Goal: Information Seeking & Learning: Compare options

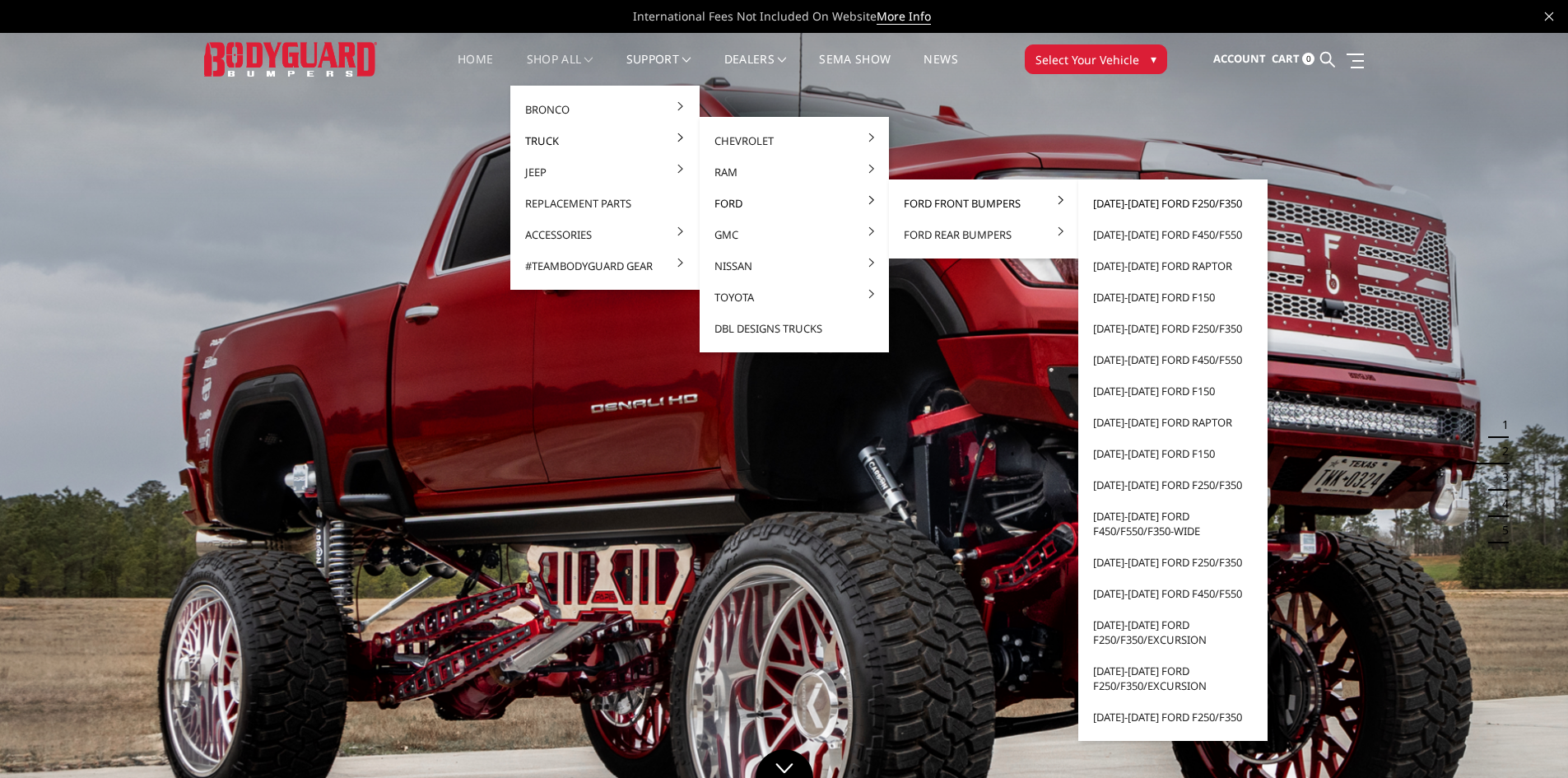
click at [1137, 199] on link "[DATE]-[DATE] Ford F250/F350" at bounding box center [1172, 203] width 176 height 31
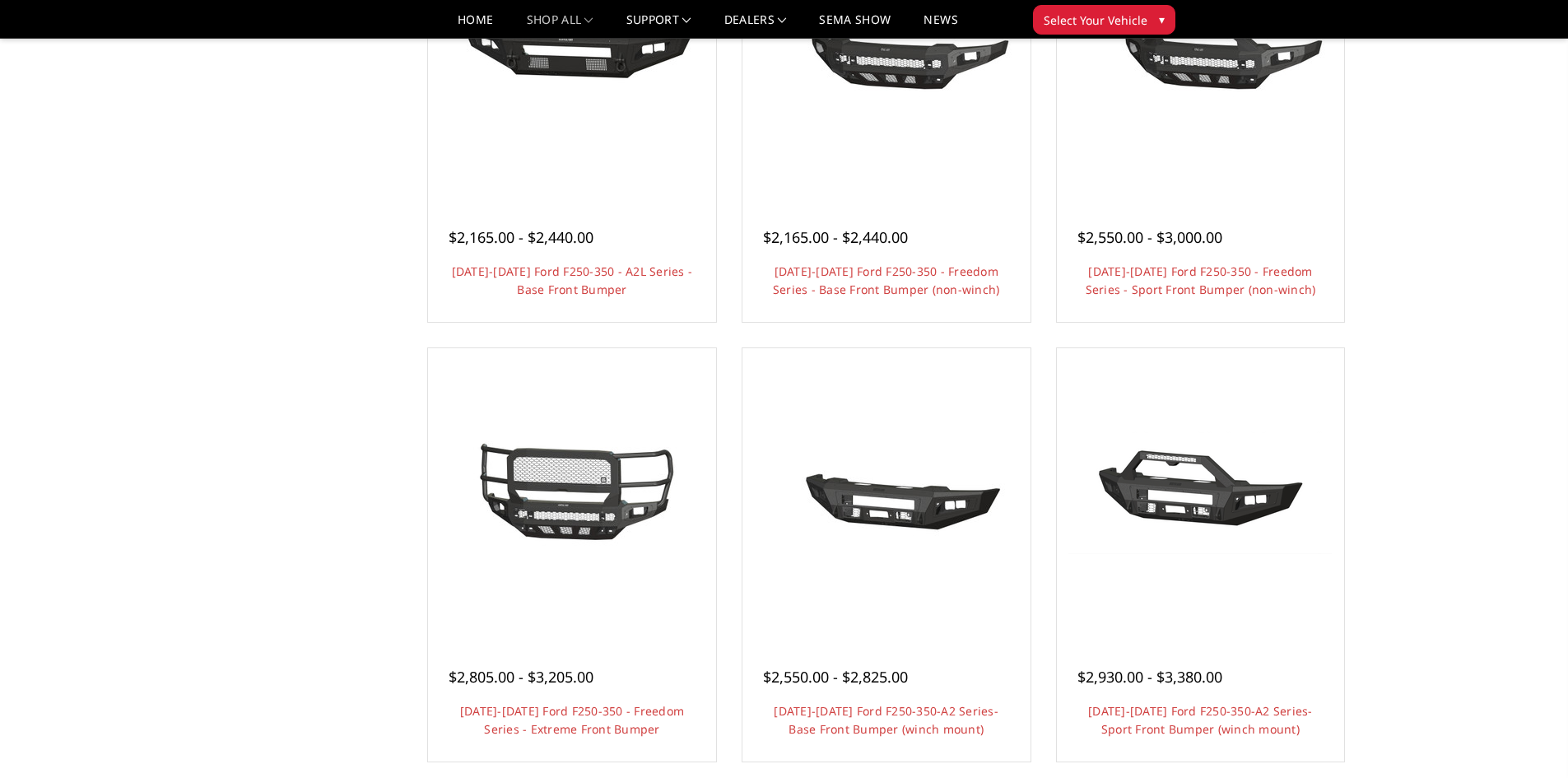
scroll to position [577, 0]
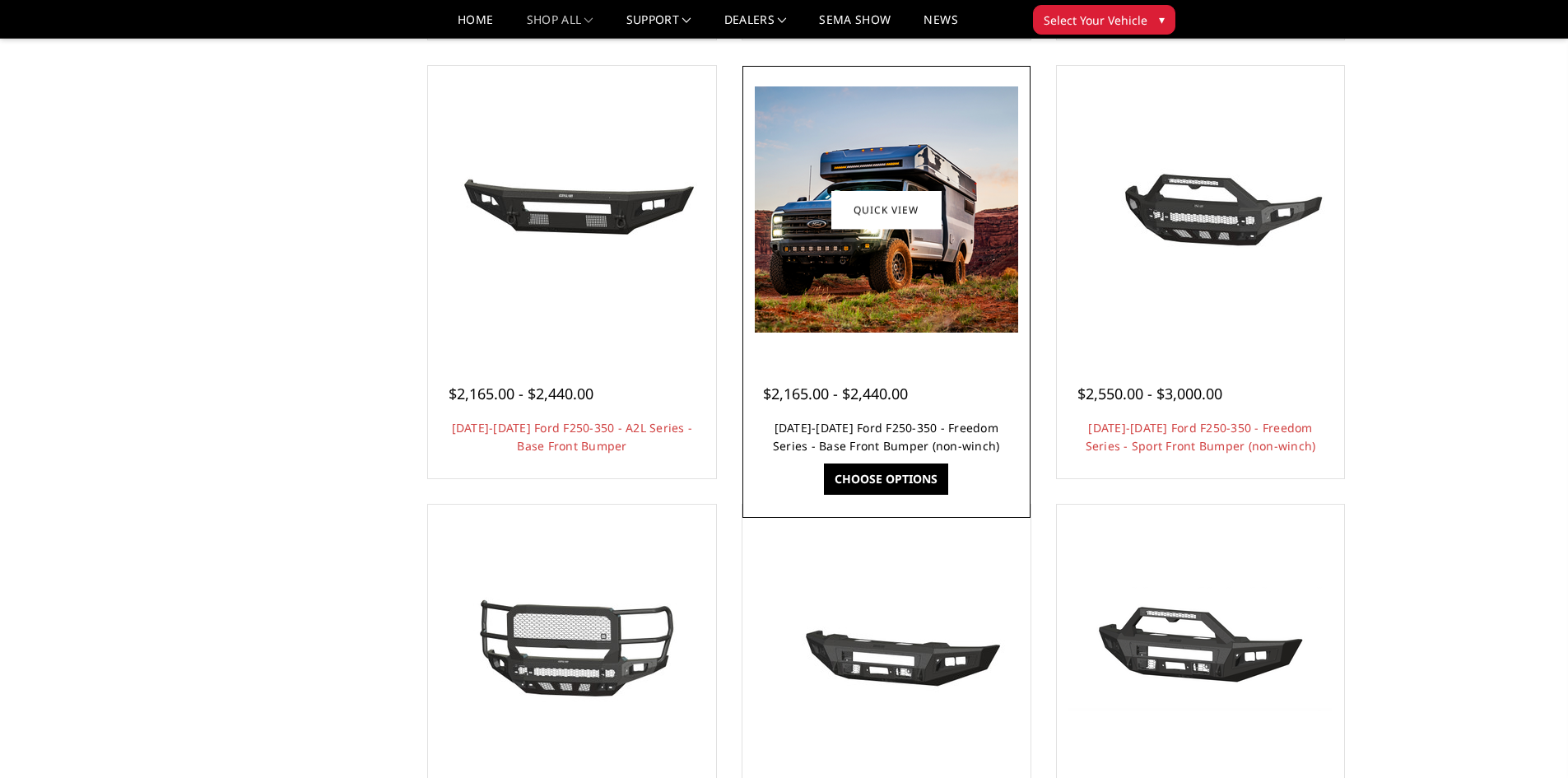
click at [942, 446] on link "2023-2025 Ford F250-350 - Freedom Series - Base Front Bumper (non-winch)" at bounding box center [886, 437] width 227 height 34
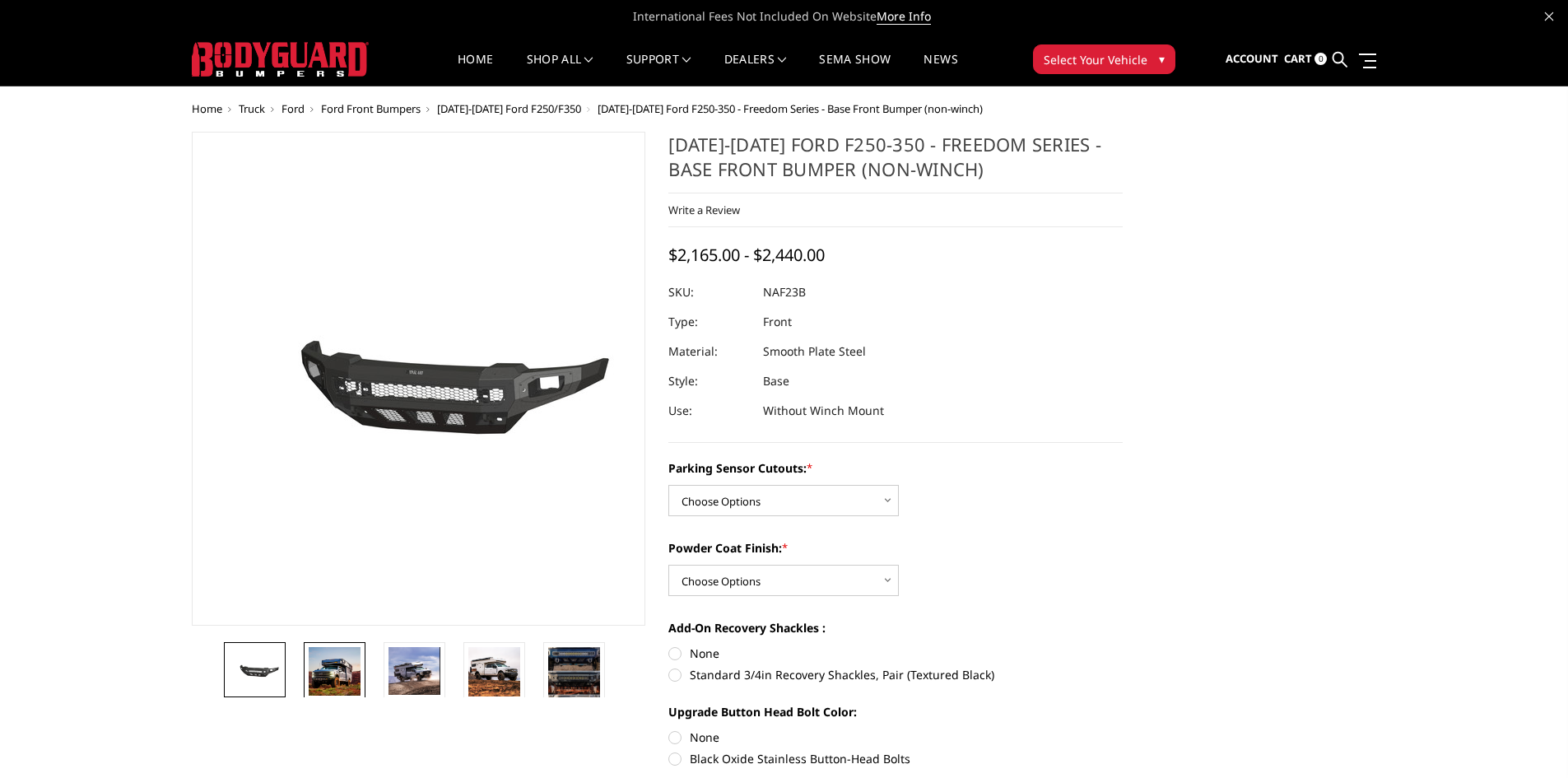
click at [349, 684] on img at bounding box center [334, 671] width 52 height 48
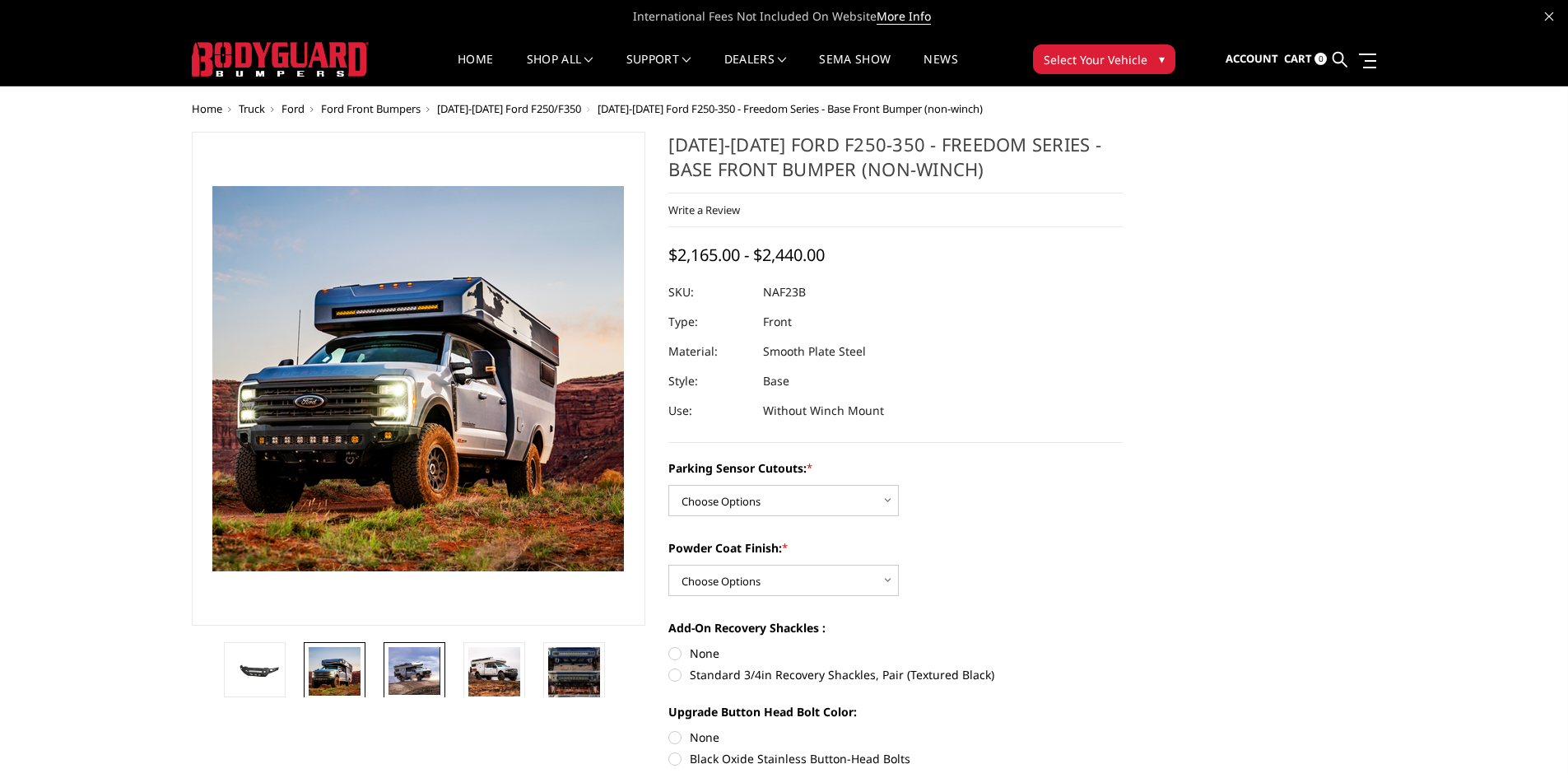
click at [410, 674] on img at bounding box center [414, 671] width 52 height 47
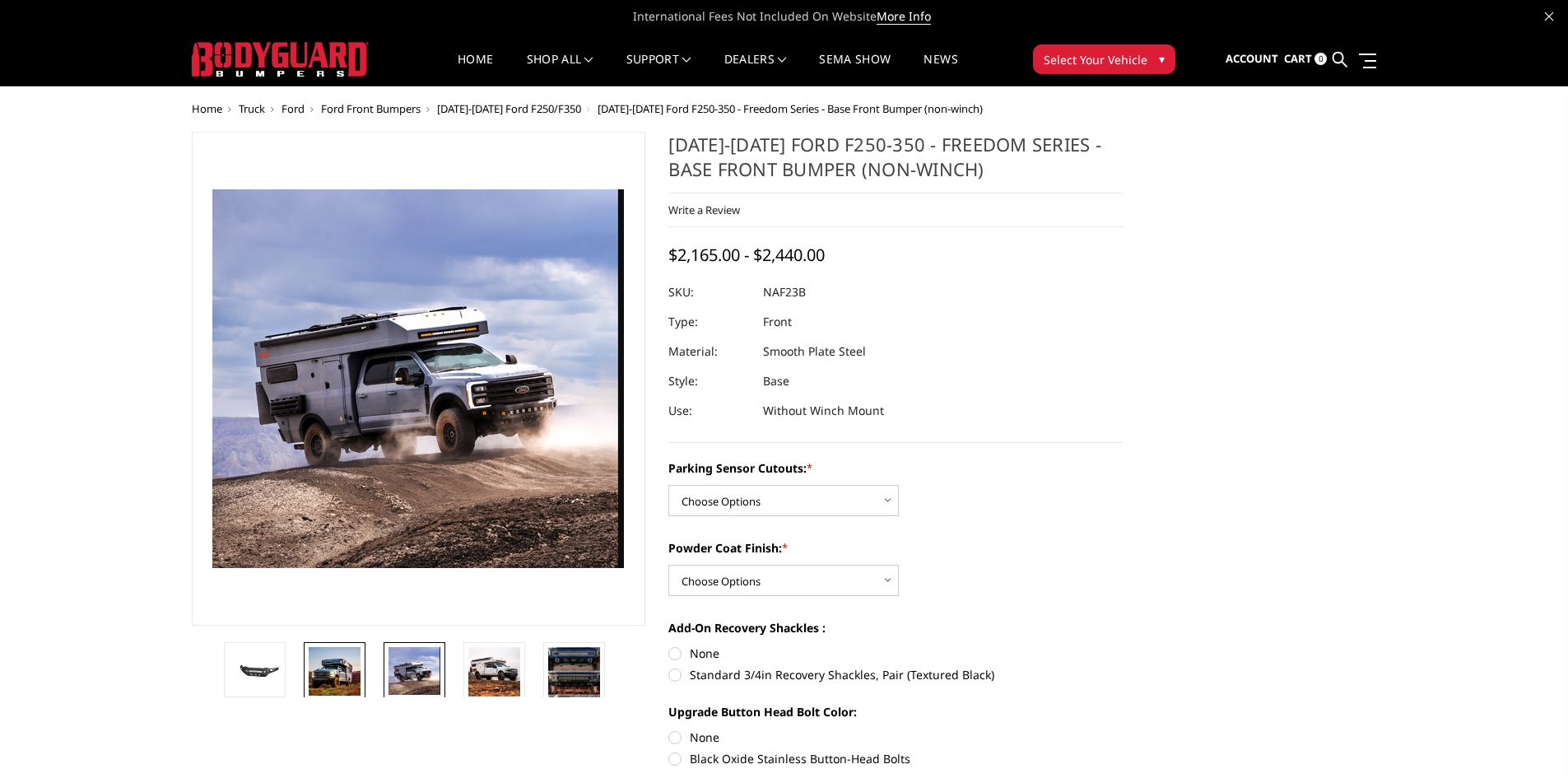
click at [331, 672] on img at bounding box center [334, 671] width 52 height 48
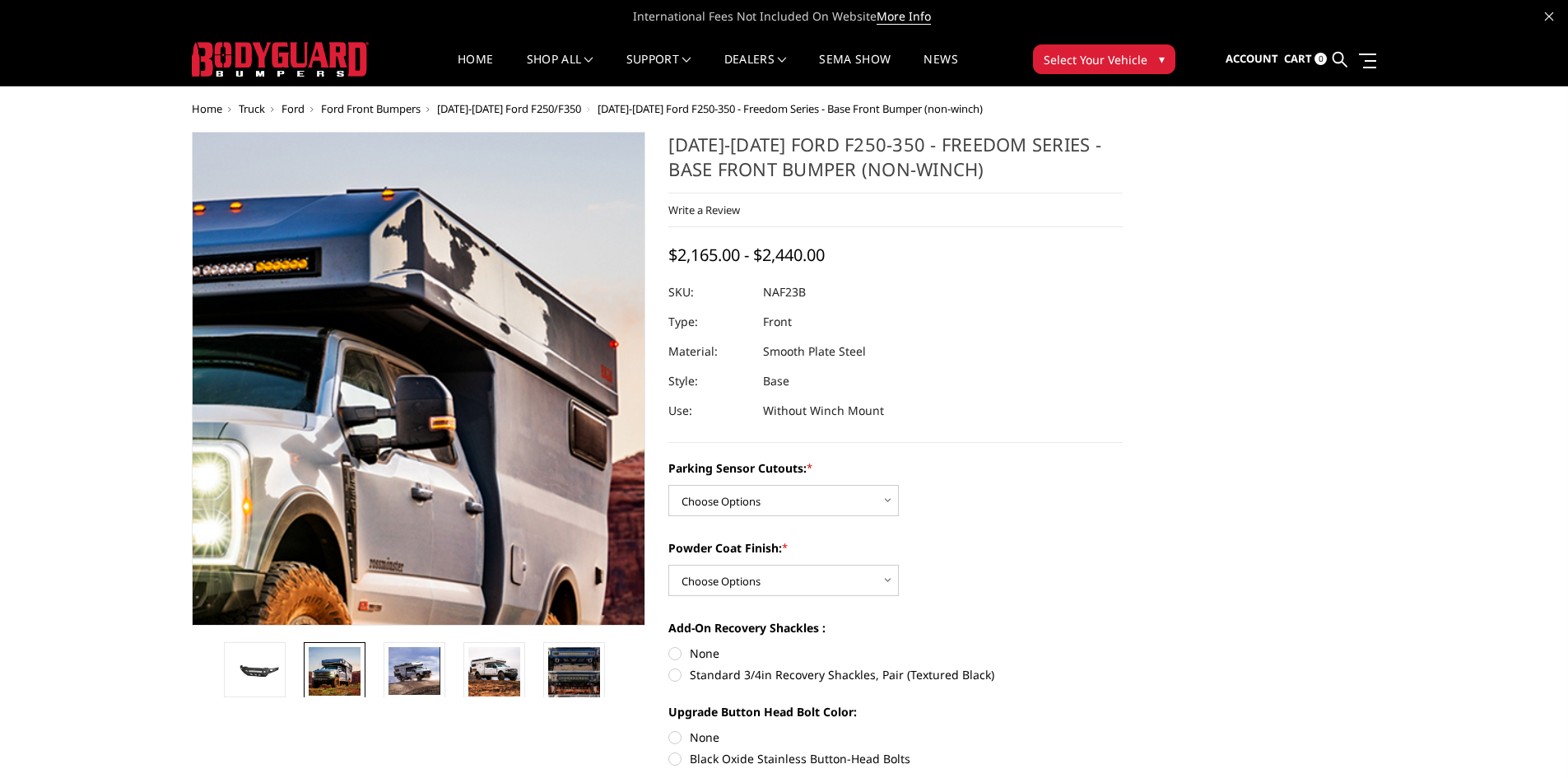
click at [541, 311] on img at bounding box center [256, 446] width 1053 height 985
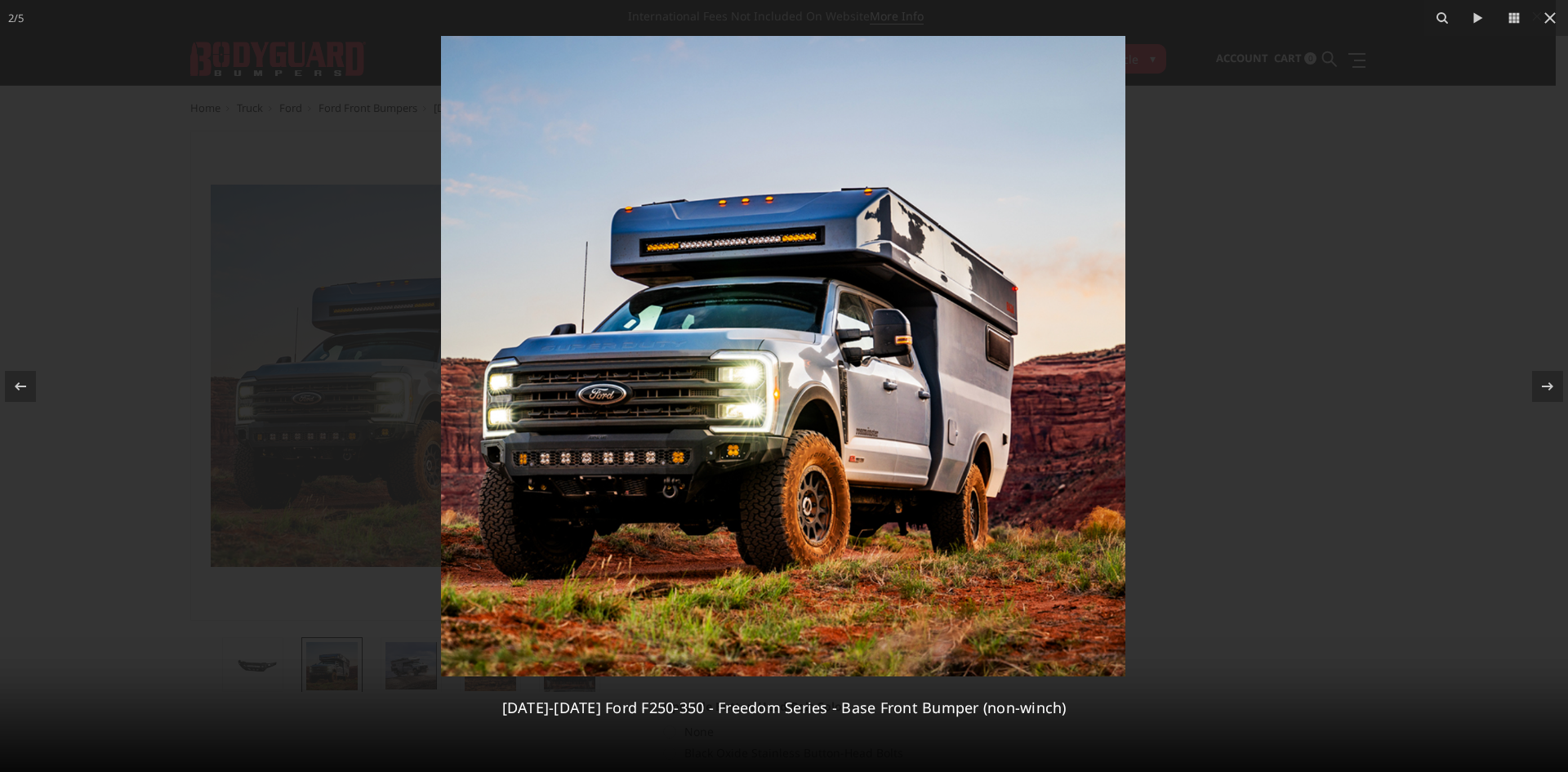
click at [960, 444] on img at bounding box center [783, 355] width 684 height 640
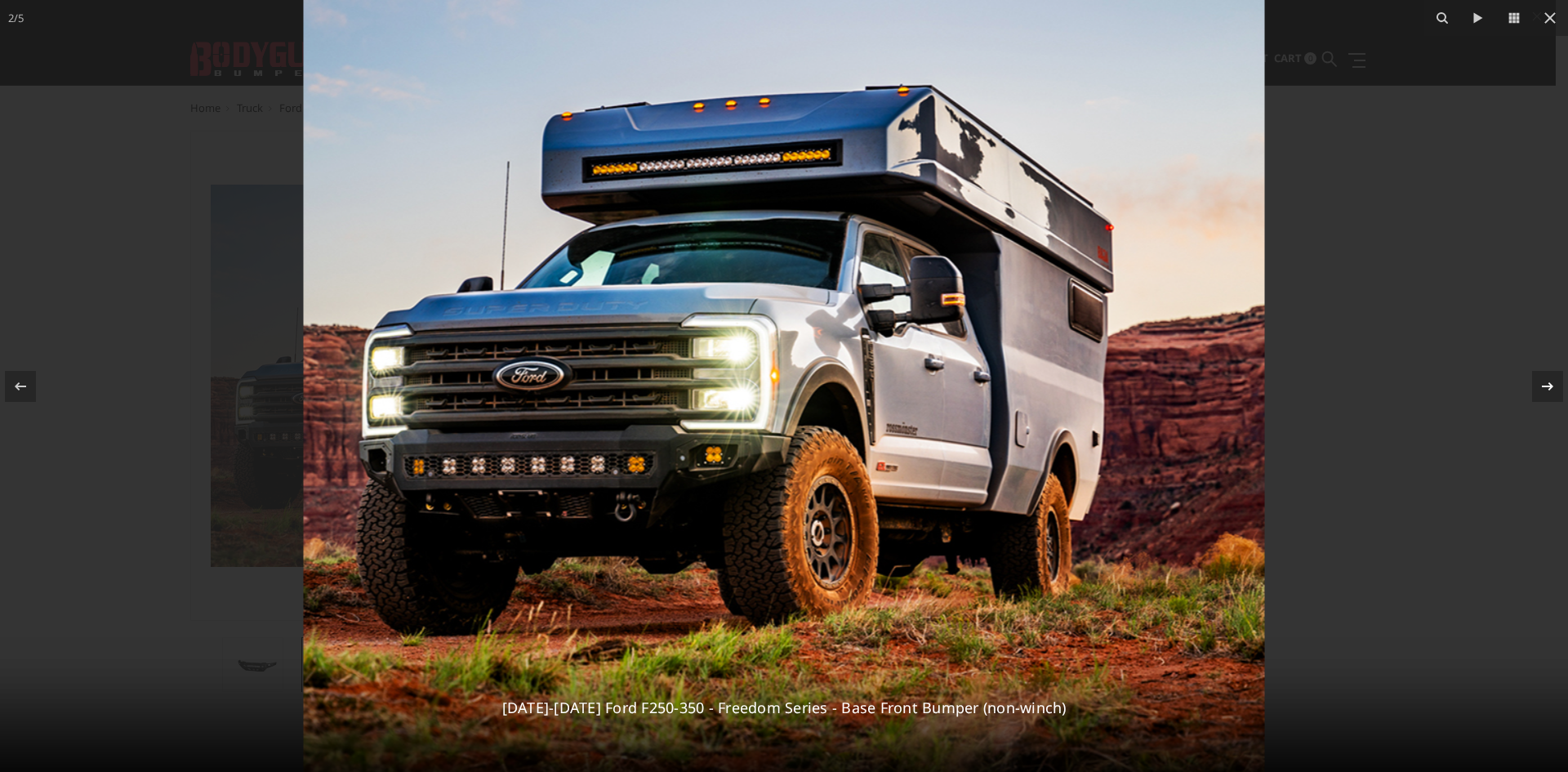
click at [1545, 382] on icon at bounding box center [1547, 386] width 20 height 20
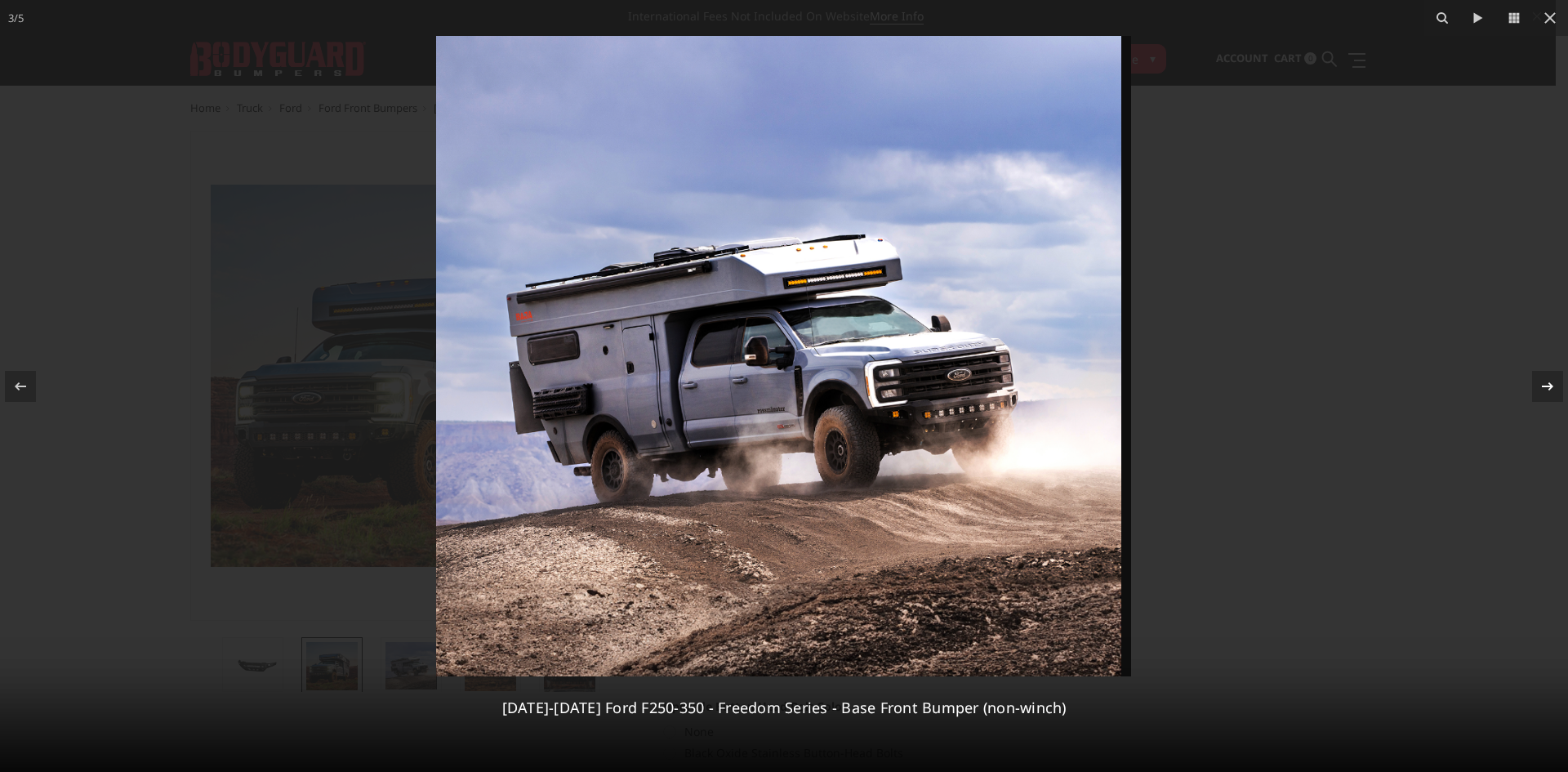
click at [1545, 382] on icon at bounding box center [1547, 386] width 20 height 20
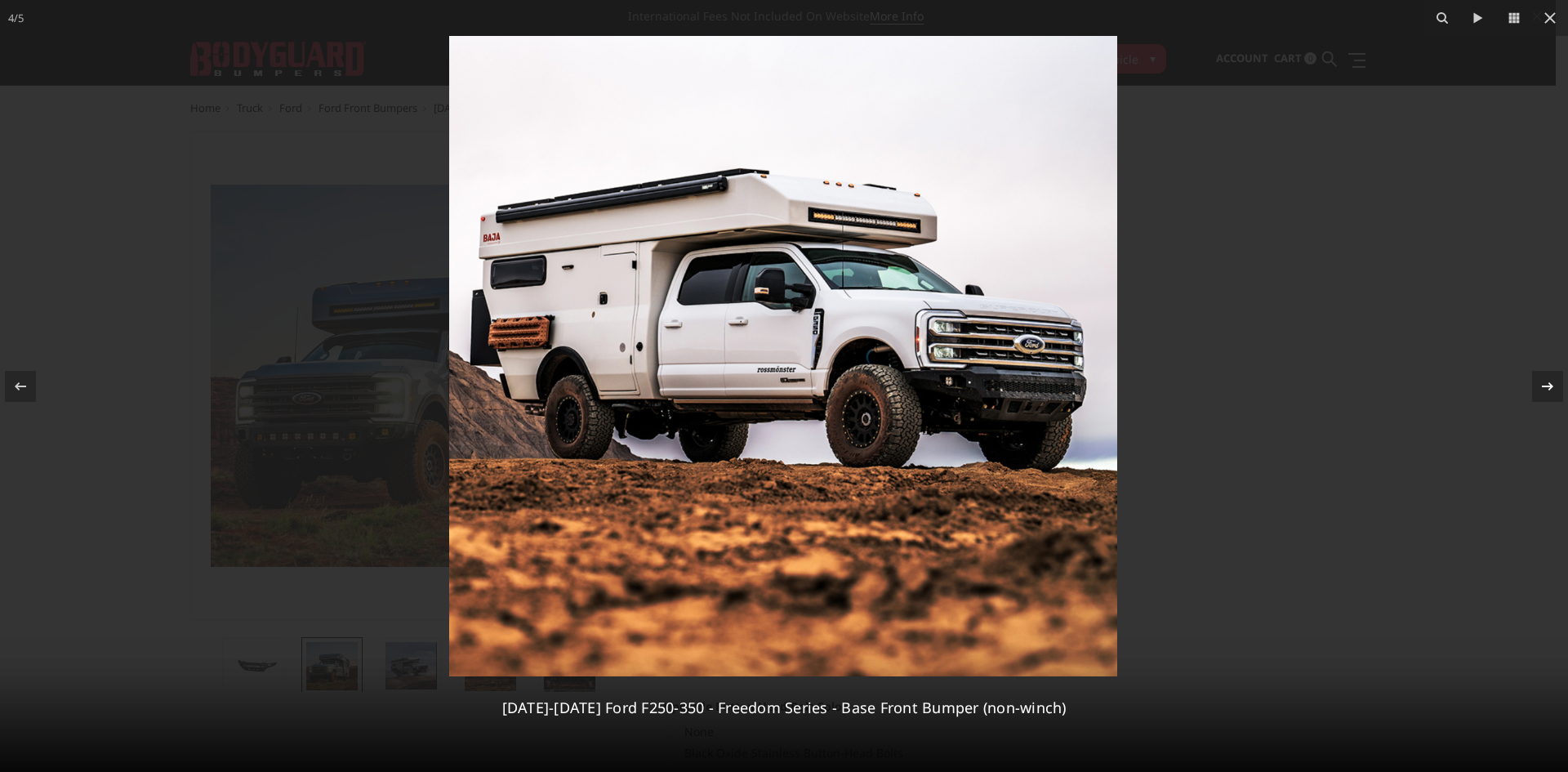
click at [1545, 382] on icon at bounding box center [1547, 386] width 20 height 20
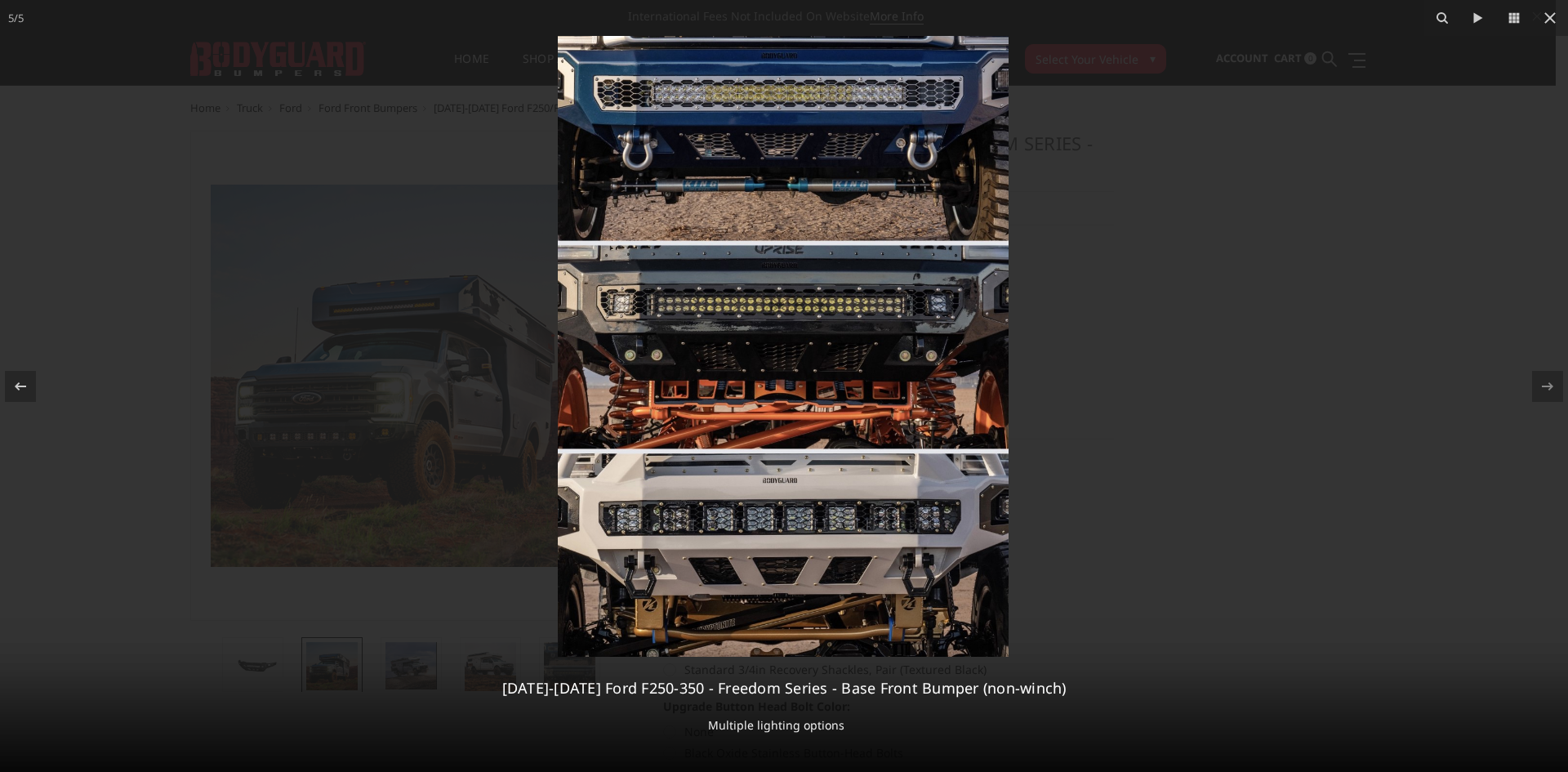
click at [1545, 382] on div "5 / 5 2023-2025 Ford F250-350 - Freedom Series - Base Front Bumper (non-winch) …" at bounding box center [784, 386] width 1568 height 772
click at [1406, 392] on div at bounding box center [784, 386] width 1568 height 772
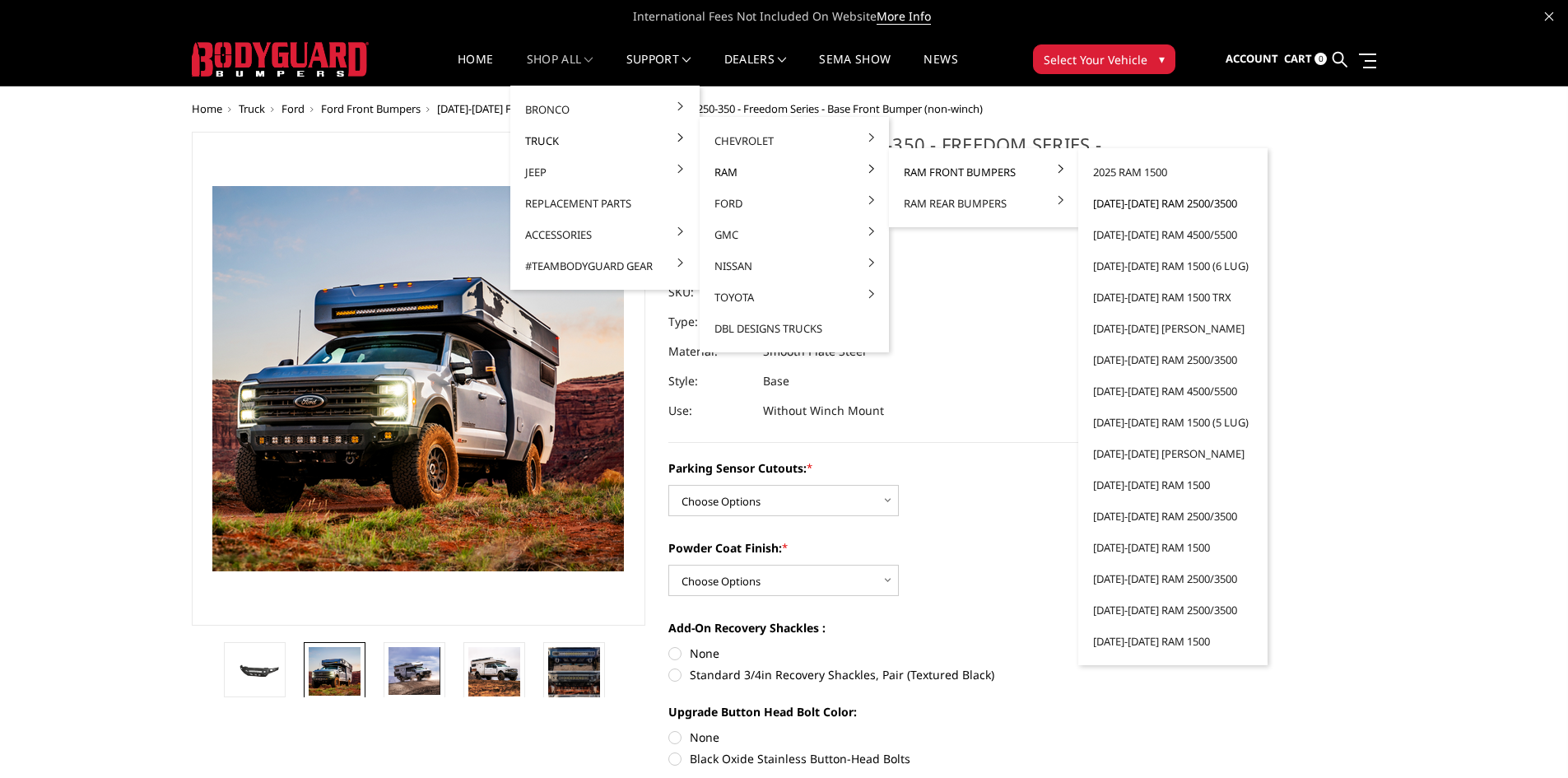
click at [1143, 202] on link "[DATE]-[DATE] Ram 2500/3500" at bounding box center [1172, 203] width 176 height 31
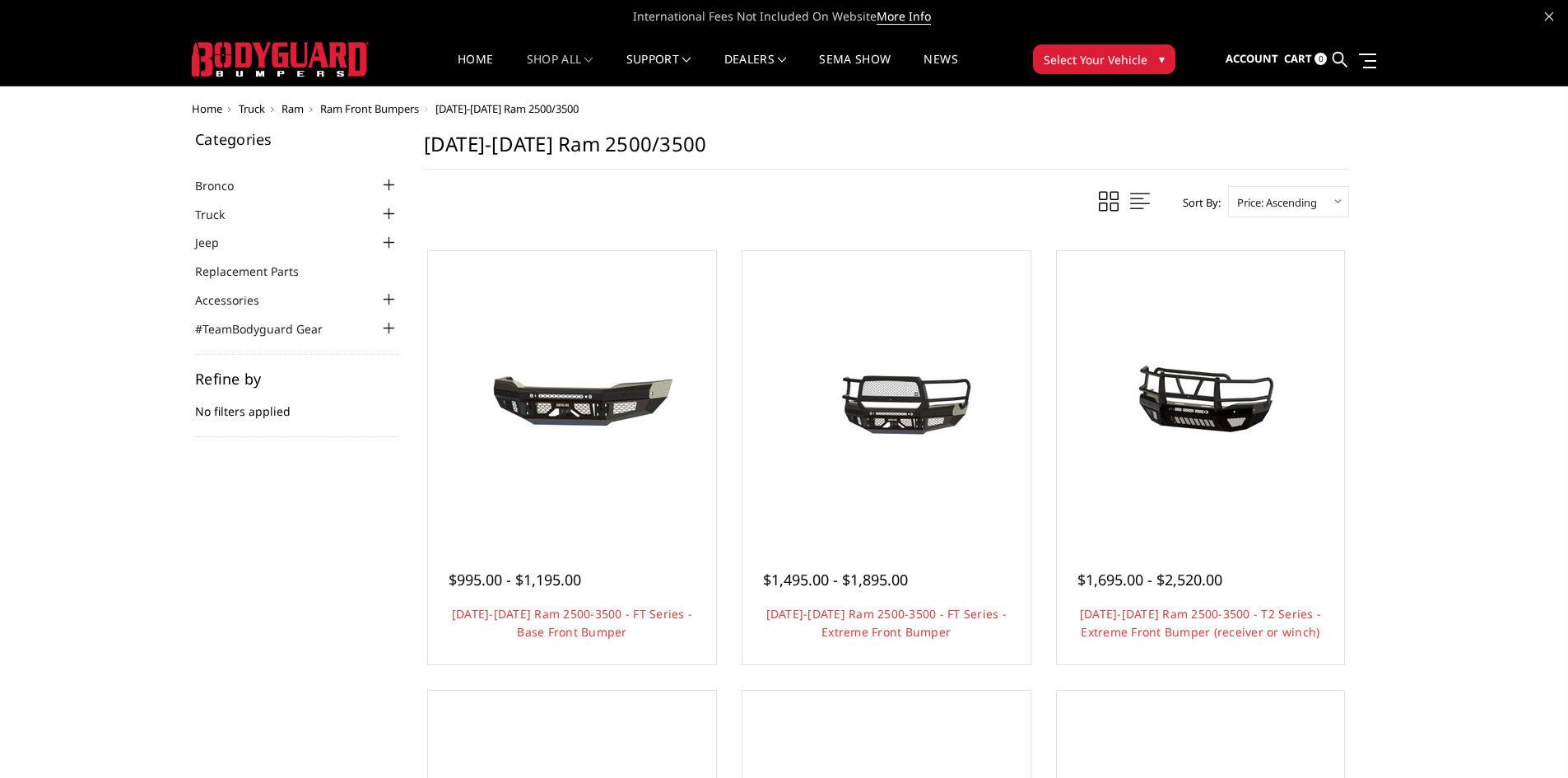
drag, startPoint x: 1392, startPoint y: 562, endPoint x: 1385, endPoint y: 298, distance: 264.1
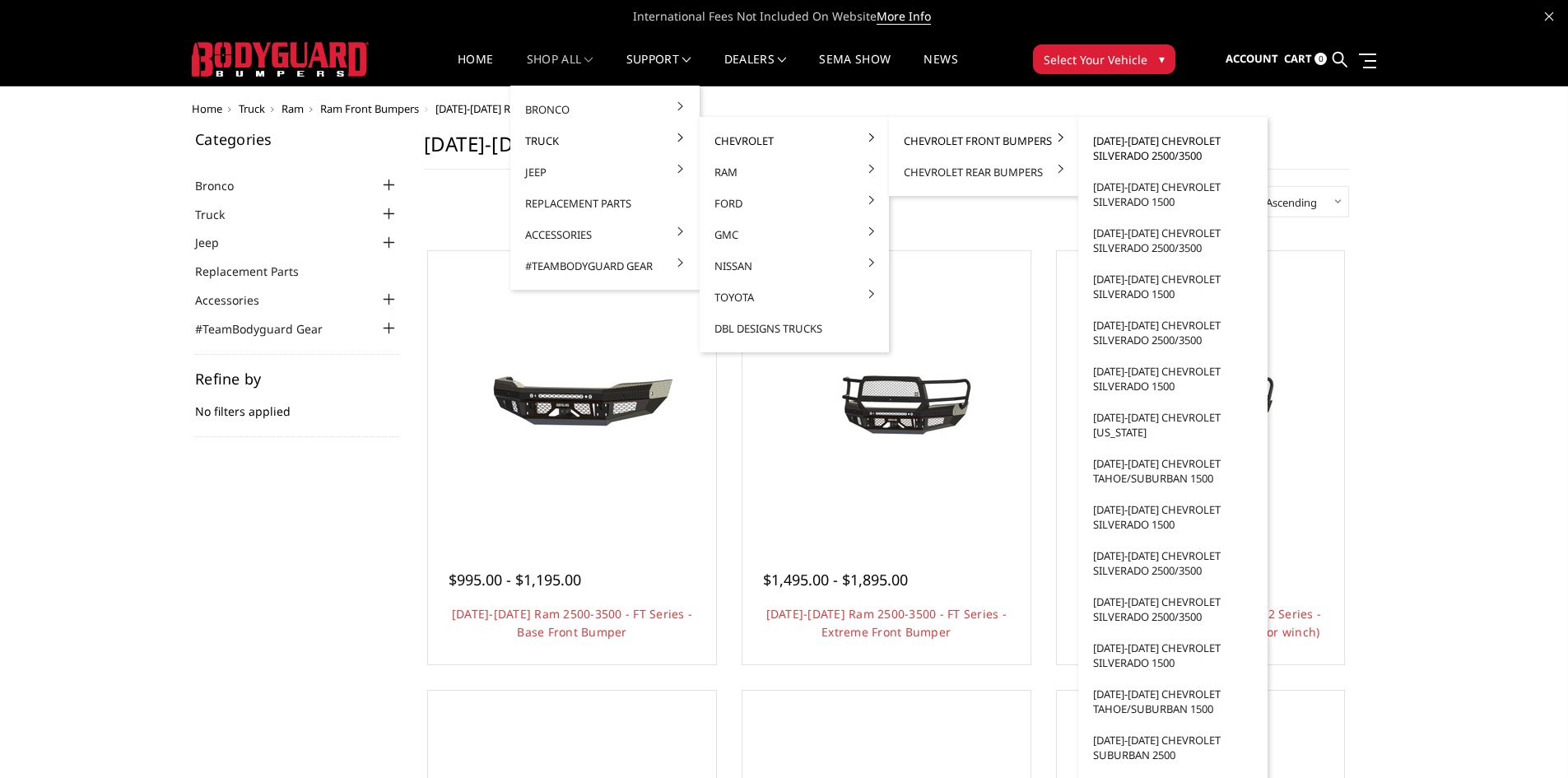
click at [1162, 153] on link "[DATE]-[DATE] Chevrolet Silverado 2500/3500" at bounding box center [1172, 148] width 176 height 47
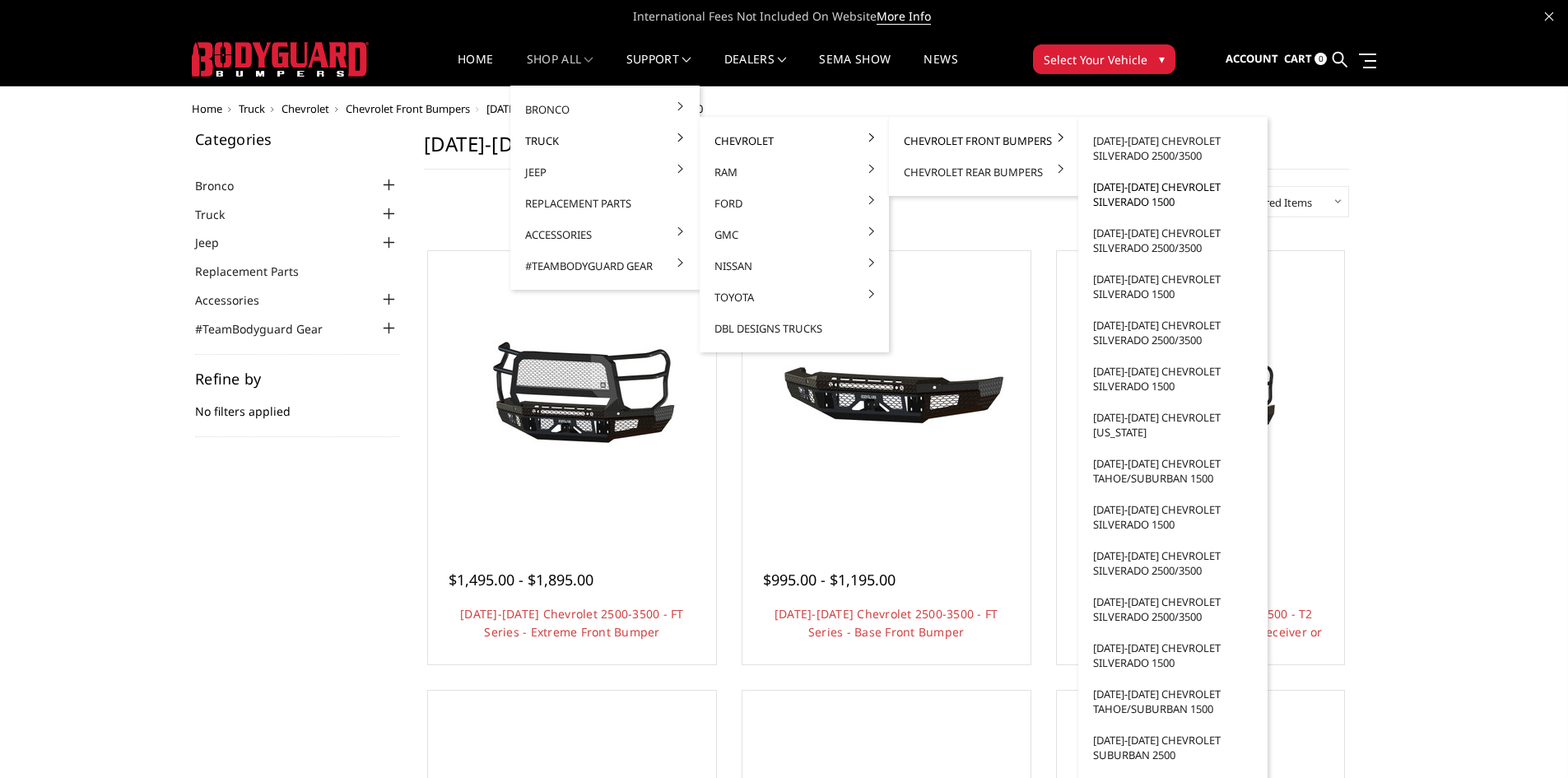
click at [1164, 195] on link "[DATE]-[DATE] Chevrolet Silverado 1500" at bounding box center [1172, 194] width 176 height 47
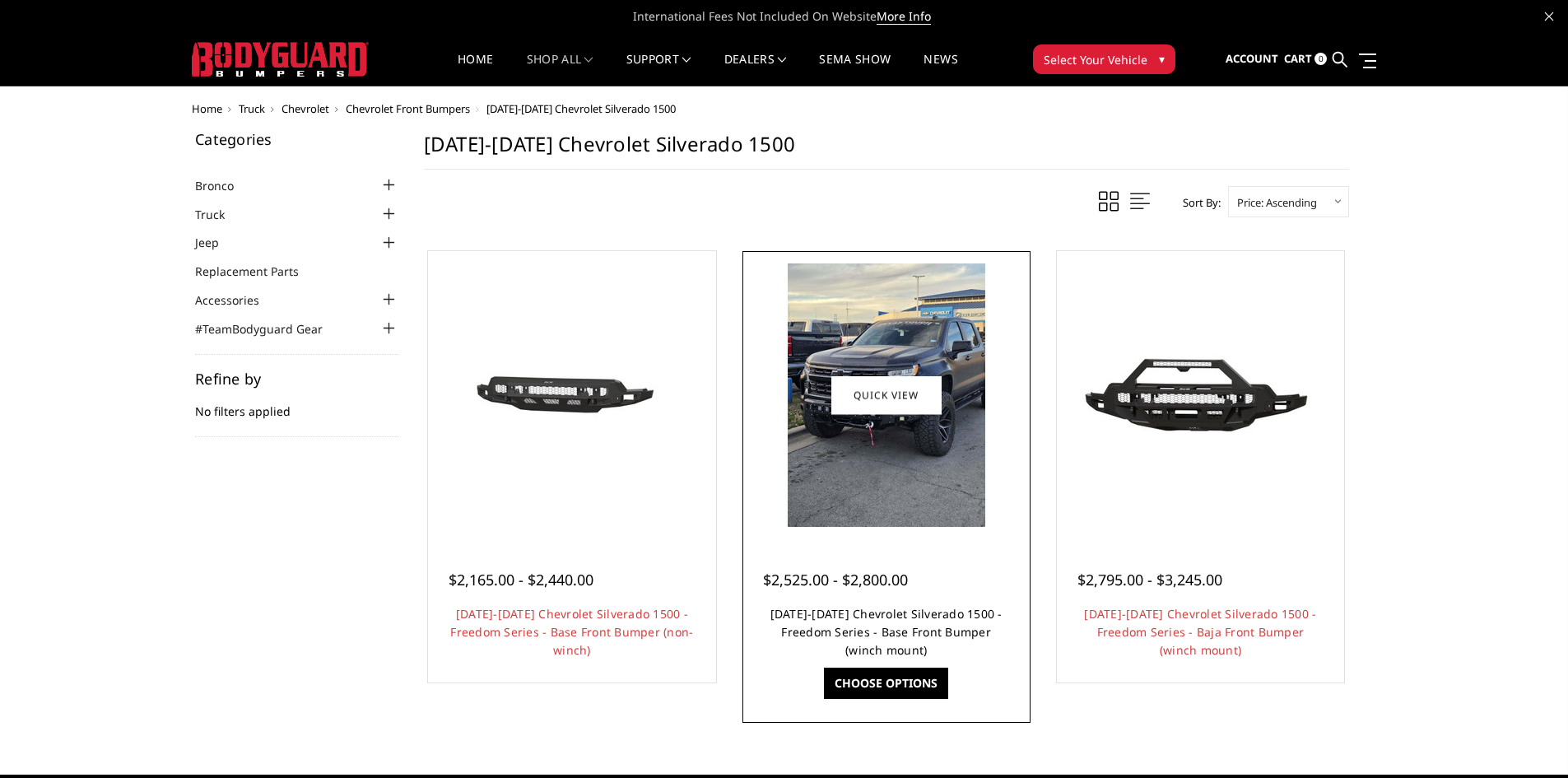
click at [919, 619] on link "[DATE]-[DATE] Chevrolet Silverado 1500 - Freedom Series - Base Front Bumper (wi…" at bounding box center [886, 632] width 232 height 52
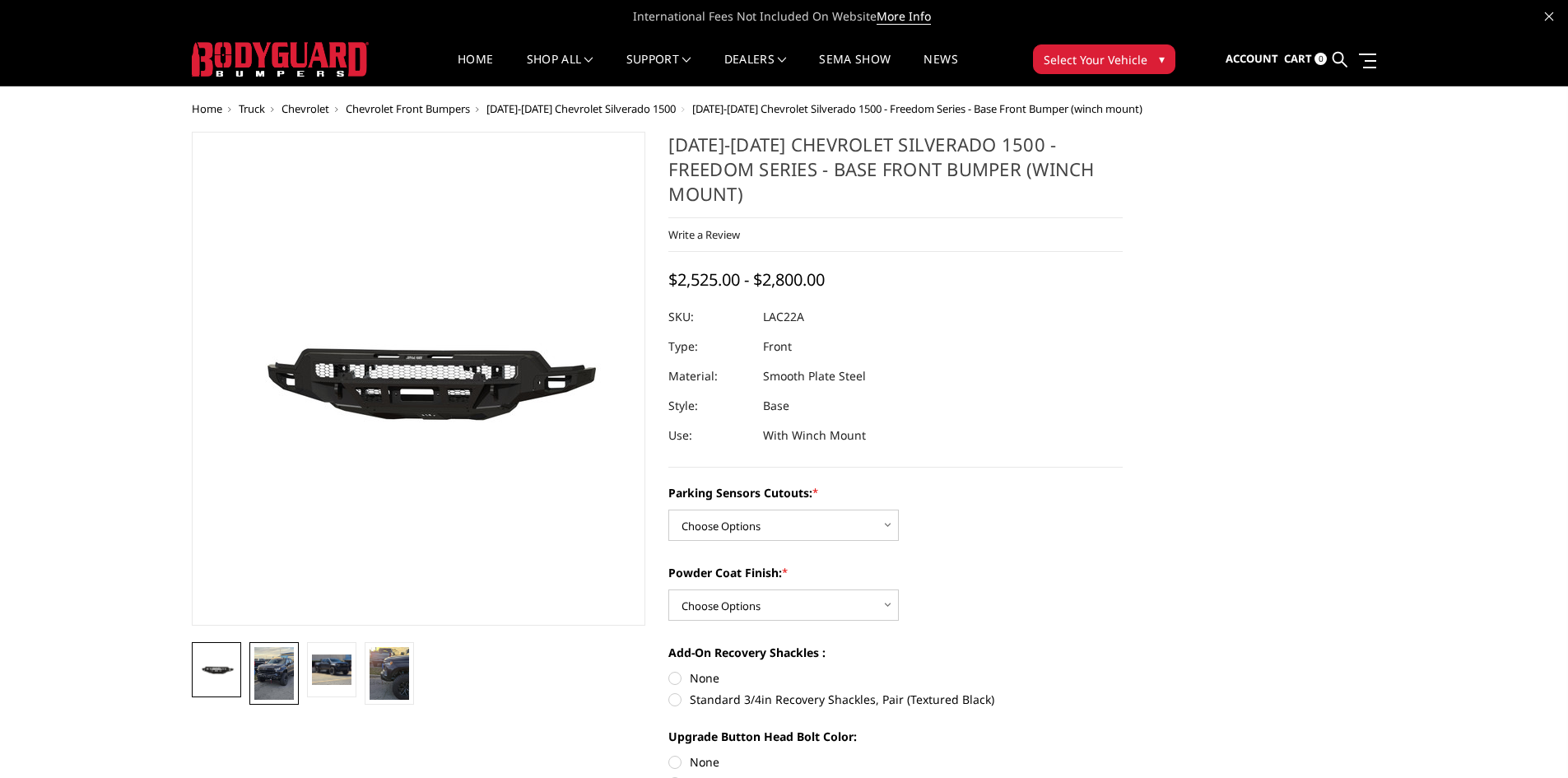
click at [274, 682] on img at bounding box center [274, 673] width 40 height 52
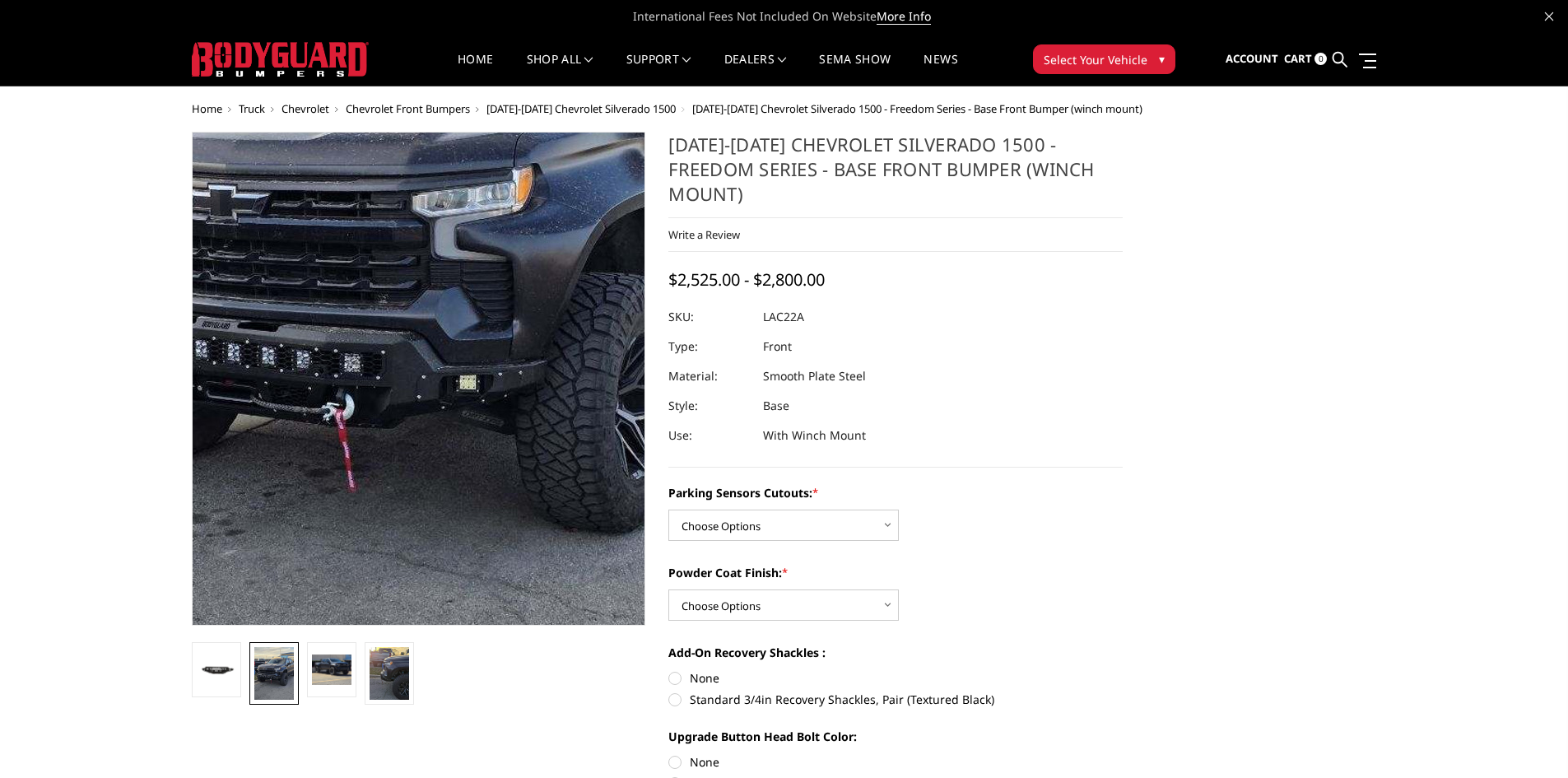
click at [436, 458] on img at bounding box center [406, 289] width 790 height 1053
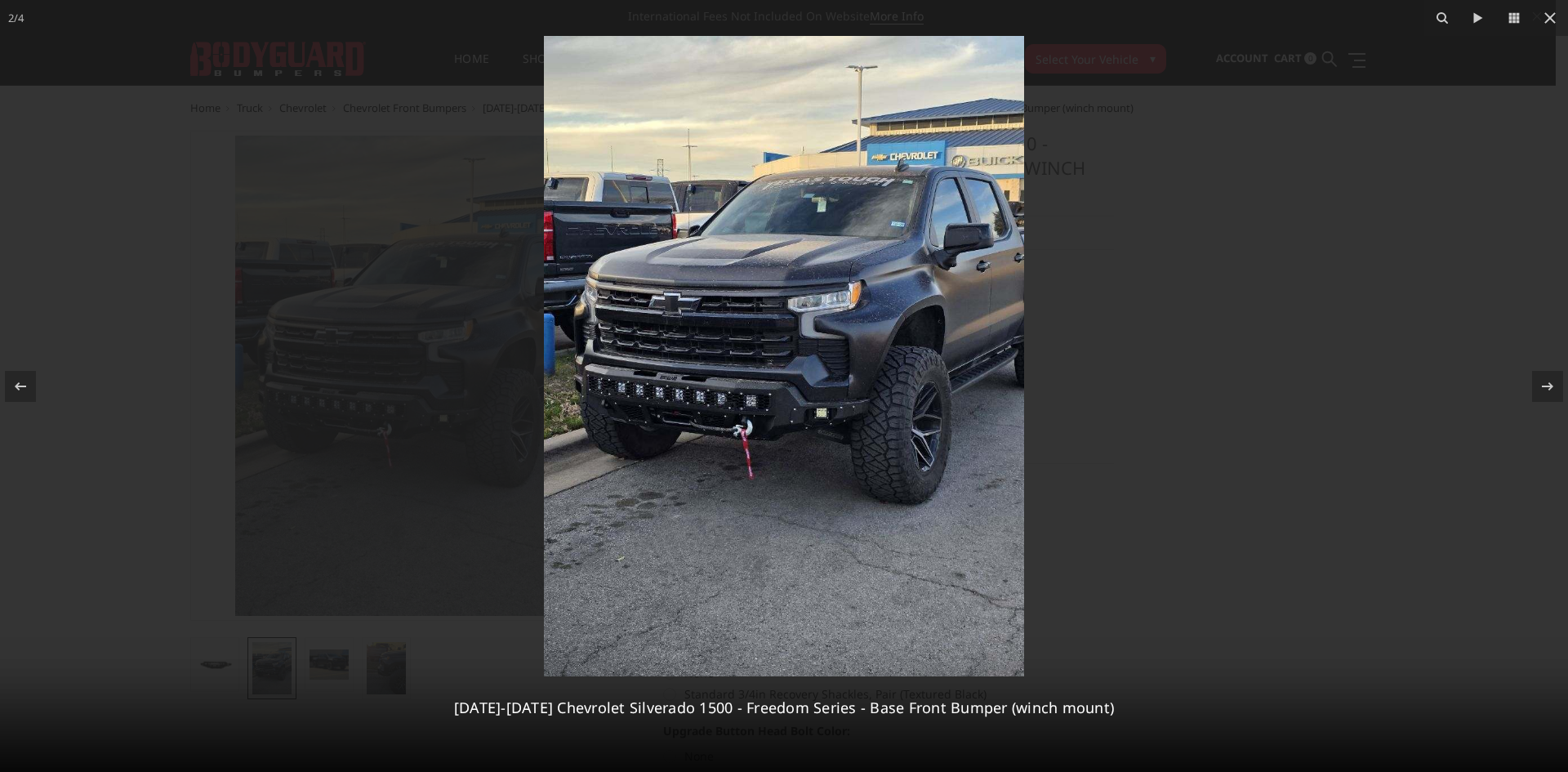
click at [807, 398] on img at bounding box center [784, 355] width 481 height 640
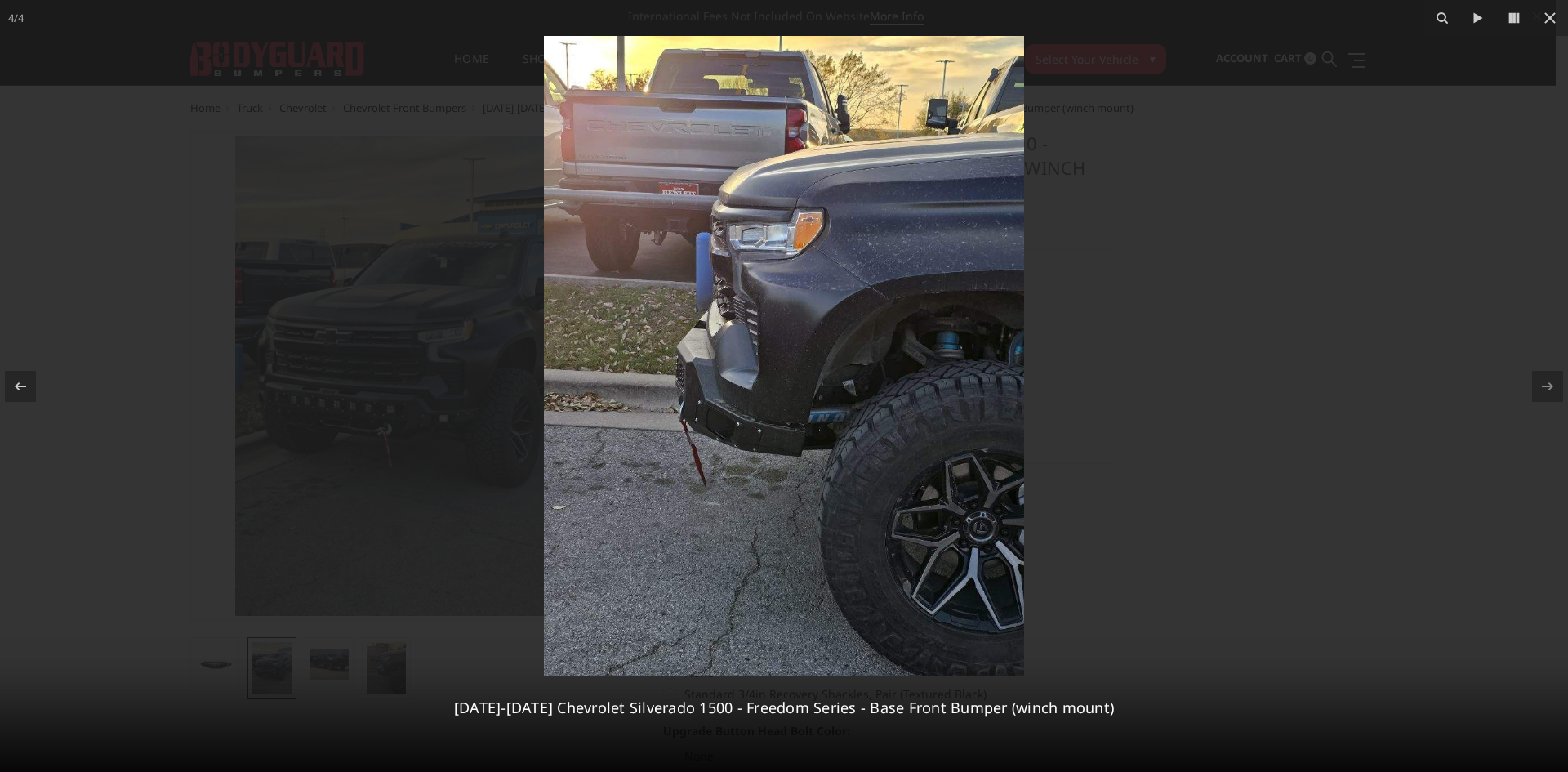
click at [1314, 453] on div at bounding box center [784, 386] width 1568 height 772
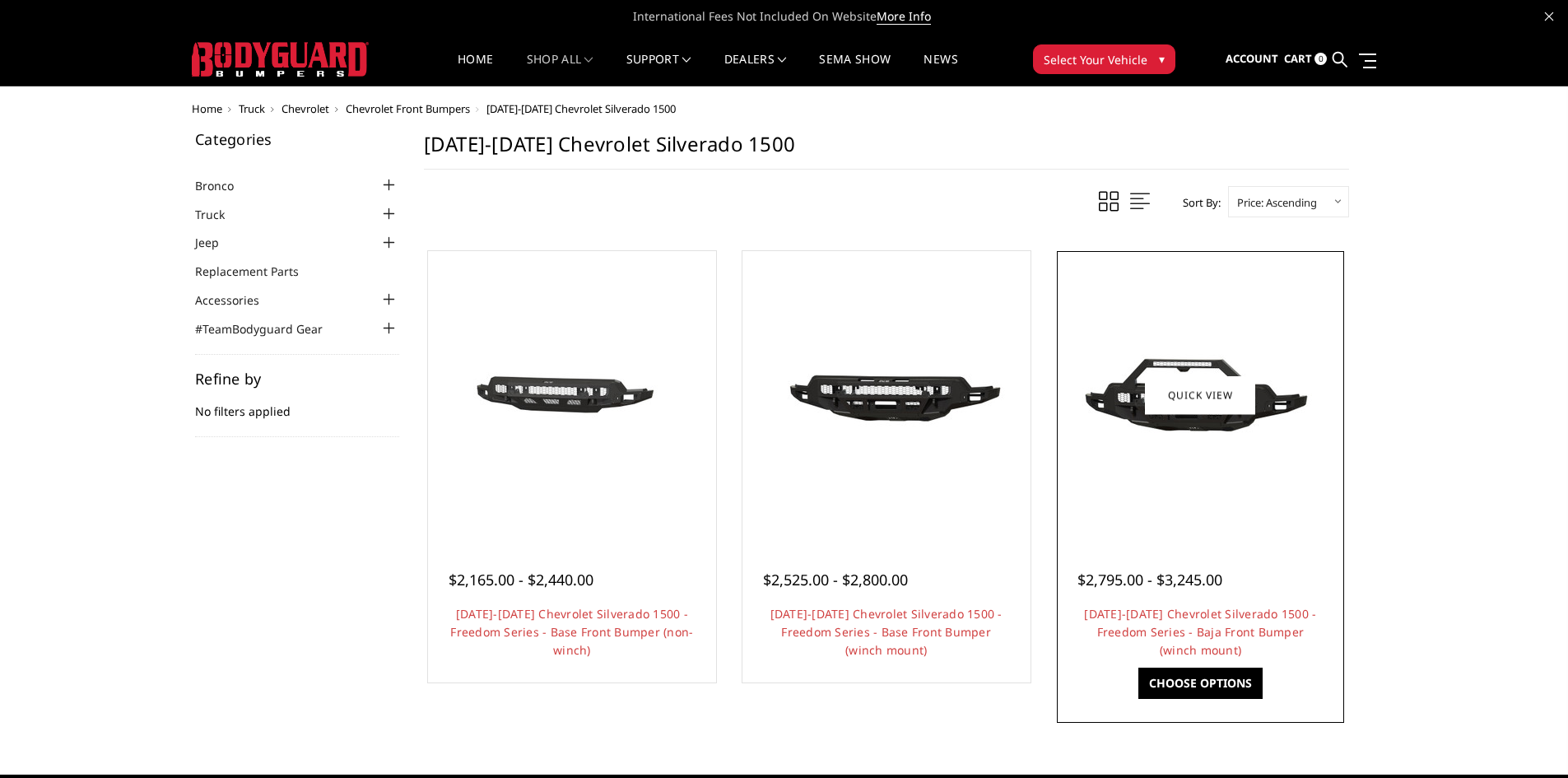
click at [1237, 655] on h4 "[DATE]-[DATE] Chevrolet Silverado 1500 - Freedom Series - Baja Front Bumper (wi…" at bounding box center [1200, 632] width 247 height 54
drag, startPoint x: 1234, startPoint y: 639, endPoint x: 1231, endPoint y: 620, distance: 19.2
click at [1233, 639] on h4 "[DATE]-[DATE] Chevrolet Silverado 1500 - Freedom Series - Baja Front Bumper (wi…" at bounding box center [1200, 632] width 247 height 54
click at [1231, 619] on link "[DATE]-[DATE] Chevrolet Silverado 1500 - Freedom Series - Baja Front Bumper (wi…" at bounding box center [1200, 632] width 232 height 52
